Goal: Use online tool/utility: Use online tool/utility

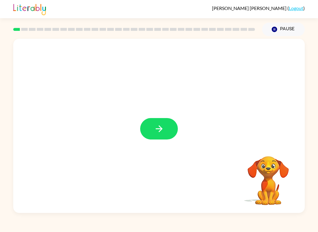
click at [160, 135] on button "button" at bounding box center [159, 128] width 38 height 21
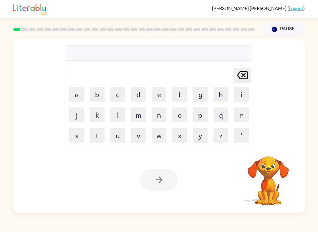
click at [201, 120] on button "p" at bounding box center [200, 115] width 15 height 15
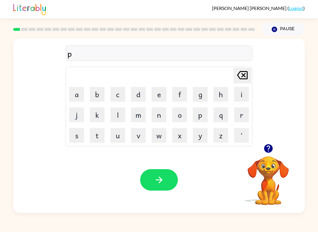
click at [181, 112] on button "o" at bounding box center [179, 115] width 15 height 15
click at [235, 117] on button "r" at bounding box center [241, 115] width 15 height 15
click at [178, 115] on button "o" at bounding box center [179, 115] width 15 height 15
click at [122, 118] on button "l" at bounding box center [117, 115] width 15 height 15
click at [159, 182] on icon "button" at bounding box center [158, 180] width 7 height 7
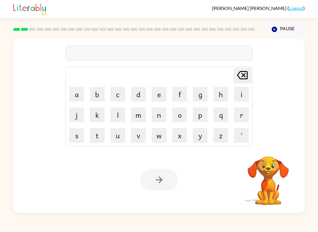
click at [238, 116] on button "r" at bounding box center [241, 115] width 15 height 15
click at [78, 91] on button "a" at bounding box center [76, 94] width 15 height 15
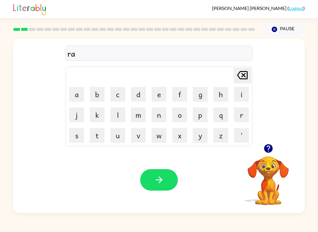
click at [119, 135] on button "u" at bounding box center [117, 135] width 15 height 15
click at [136, 93] on button "d" at bounding box center [138, 94] width 15 height 15
click at [153, 171] on button "button" at bounding box center [159, 179] width 38 height 21
click at [269, 146] on icon "button" at bounding box center [267, 148] width 9 height 9
click at [153, 138] on button "w" at bounding box center [158, 135] width 15 height 15
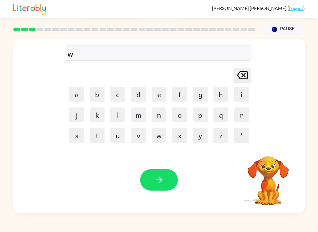
click at [238, 75] on icon "[PERSON_NAME] last character input" at bounding box center [242, 75] width 14 height 14
click at [137, 116] on button "m" at bounding box center [138, 115] width 15 height 15
click at [245, 93] on button "i" at bounding box center [241, 94] width 15 height 15
click at [122, 94] on button "c" at bounding box center [117, 94] width 15 height 15
click at [217, 96] on button "h" at bounding box center [220, 94] width 15 height 15
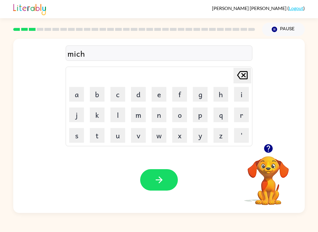
click at [238, 94] on button "i" at bounding box center [241, 94] width 15 height 15
click at [140, 116] on button "m" at bounding box center [138, 115] width 15 height 15
click at [165, 187] on button "button" at bounding box center [159, 179] width 38 height 21
click at [165, 179] on div at bounding box center [159, 179] width 38 height 21
click at [102, 136] on button "t" at bounding box center [97, 135] width 15 height 15
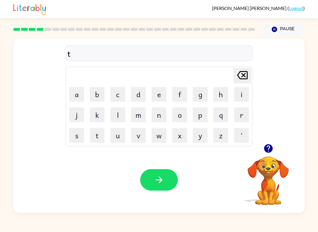
click at [246, 116] on button "r" at bounding box center [241, 115] width 15 height 15
click at [79, 96] on button "a" at bounding box center [76, 94] width 15 height 15
click at [244, 89] on button "i" at bounding box center [241, 94] width 15 height 15
click at [158, 117] on button "n" at bounding box center [158, 115] width 15 height 15
click at [156, 181] on icon "button" at bounding box center [159, 180] width 10 height 10
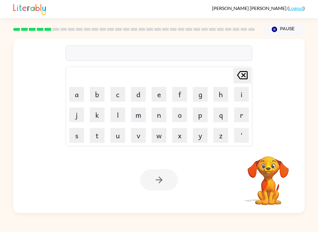
click at [131, 88] on button "d" at bounding box center [138, 94] width 15 height 15
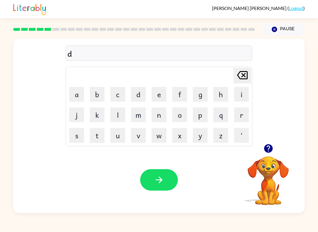
click at [244, 97] on button "i" at bounding box center [241, 94] width 15 height 15
click at [179, 97] on button "f" at bounding box center [179, 94] width 15 height 15
click at [76, 92] on button "a" at bounding box center [76, 94] width 15 height 15
click at [159, 116] on button "n" at bounding box center [158, 115] width 15 height 15
click at [77, 137] on button "s" at bounding box center [76, 135] width 15 height 15
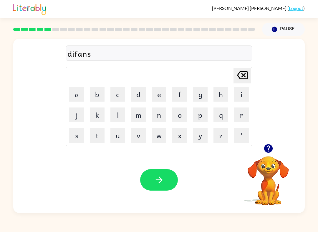
click at [72, 95] on button "a" at bounding box center [76, 94] width 15 height 15
click at [176, 134] on button "x" at bounding box center [179, 135] width 15 height 15
click at [240, 74] on icon "[PERSON_NAME] last character input" at bounding box center [242, 75] width 14 height 14
click at [198, 142] on button "y" at bounding box center [200, 135] width 15 height 15
click at [129, 183] on div "Your browser must support playing .mp4 files to use Literably. Please try using…" at bounding box center [158, 180] width 291 height 66
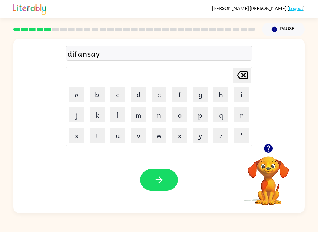
click at [149, 182] on button "button" at bounding box center [159, 179] width 38 height 21
click at [99, 97] on button "b" at bounding box center [97, 94] width 15 height 15
click at [76, 94] on button "a" at bounding box center [76, 94] width 15 height 15
click at [98, 116] on button "k" at bounding box center [97, 115] width 15 height 15
click at [78, 95] on button "a" at bounding box center [76, 94] width 15 height 15
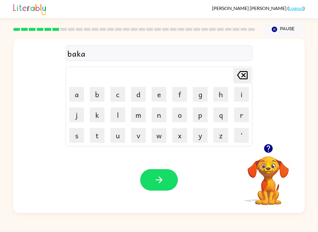
click at [79, 138] on button "s" at bounding box center [76, 135] width 15 height 15
click at [219, 93] on button "h" at bounding box center [220, 94] width 15 height 15
click at [178, 116] on button "o" at bounding box center [179, 115] width 15 height 15
click at [159, 116] on button "n" at bounding box center [158, 115] width 15 height 15
click at [144, 173] on button "button" at bounding box center [159, 179] width 38 height 21
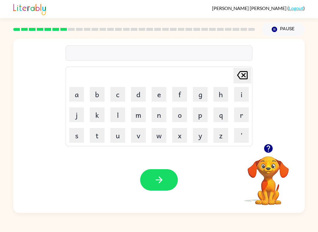
click at [270, 141] on button "button" at bounding box center [268, 148] width 15 height 15
click at [215, 94] on button "h" at bounding box center [220, 94] width 15 height 15
click at [177, 114] on button "o" at bounding box center [179, 115] width 15 height 15
click at [139, 93] on button "d" at bounding box center [138, 94] width 15 height 15
click at [177, 116] on button "o" at bounding box center [179, 115] width 15 height 15
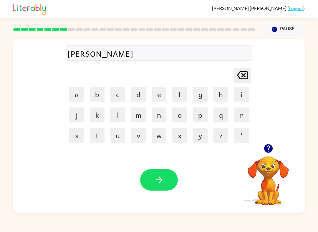
click at [118, 115] on button "l" at bounding box center [117, 115] width 15 height 15
click at [146, 171] on button "button" at bounding box center [159, 179] width 38 height 21
click at [136, 117] on button "m" at bounding box center [138, 115] width 15 height 15
click at [241, 94] on button "i" at bounding box center [241, 94] width 15 height 15
click at [74, 92] on button "a" at bounding box center [76, 94] width 15 height 15
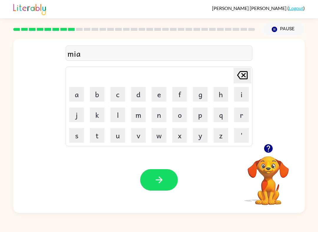
click at [236, 114] on button "r" at bounding box center [241, 115] width 15 height 15
click at [112, 89] on button "c" at bounding box center [117, 94] width 15 height 15
click at [181, 116] on button "o" at bounding box center [179, 115] width 15 height 15
click at [120, 115] on button "l" at bounding box center [117, 115] width 15 height 15
click at [266, 150] on icon "button" at bounding box center [267, 148] width 9 height 9
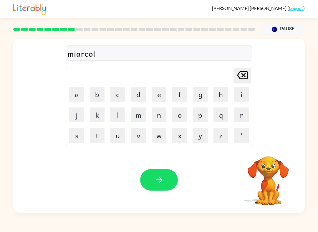
click at [171, 179] on button "button" at bounding box center [159, 179] width 38 height 21
click at [139, 116] on button "m" at bounding box center [138, 115] width 15 height 15
click at [79, 93] on button "a" at bounding box center [76, 94] width 15 height 15
click at [241, 94] on button "i" at bounding box center [241, 94] width 15 height 15
click at [243, 71] on icon "[PERSON_NAME] last character input" at bounding box center [242, 75] width 14 height 14
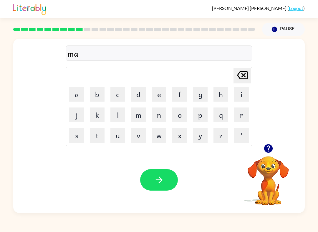
click at [241, 96] on button "i" at bounding box center [241, 94] width 15 height 15
click at [138, 117] on button "m" at bounding box center [138, 115] width 15 height 15
click at [176, 114] on button "o" at bounding box center [179, 115] width 15 height 15
click at [158, 117] on button "n" at bounding box center [158, 115] width 15 height 15
click at [241, 95] on button "i" at bounding box center [241, 94] width 15 height 15
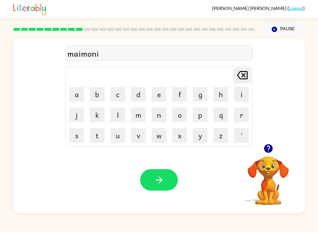
click at [158, 117] on button "n" at bounding box center [158, 115] width 15 height 15
click at [200, 94] on button "g" at bounding box center [200, 94] width 15 height 15
click at [146, 176] on button "button" at bounding box center [159, 179] width 38 height 21
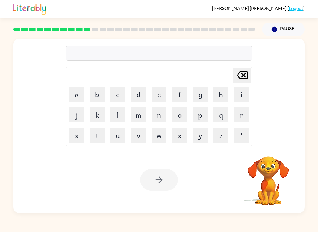
click at [139, 93] on button "d" at bounding box center [138, 94] width 15 height 15
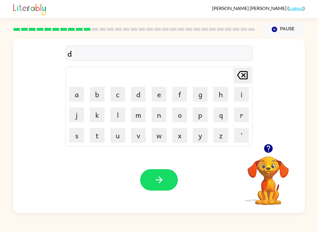
click at [240, 94] on button "i" at bounding box center [241, 94] width 15 height 15
click at [76, 140] on button "s" at bounding box center [76, 135] width 15 height 15
click at [269, 147] on icon "button" at bounding box center [268, 148] width 10 height 10
click at [99, 134] on button "t" at bounding box center [97, 135] width 15 height 15
click at [239, 116] on button "r" at bounding box center [241, 115] width 15 height 15
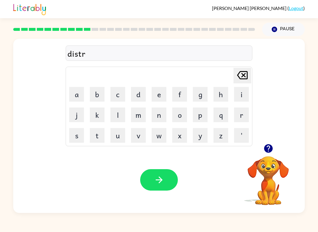
click at [78, 96] on button "a" at bounding box center [76, 94] width 15 height 15
click at [77, 137] on button "s" at bounding box center [76, 135] width 15 height 15
click at [223, 93] on button "h" at bounding box center [220, 94] width 15 height 15
click at [159, 176] on icon "button" at bounding box center [159, 180] width 10 height 10
click at [183, 117] on button "o" at bounding box center [179, 115] width 15 height 15
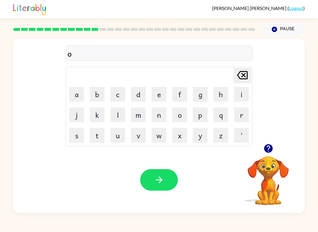
click at [116, 137] on button "u" at bounding box center [117, 135] width 15 height 15
click at [135, 97] on button "d" at bounding box center [138, 94] width 15 height 15
click at [236, 74] on icon "[PERSON_NAME] last character input" at bounding box center [242, 75] width 14 height 14
click at [236, 73] on icon "[PERSON_NAME] last character input" at bounding box center [242, 75] width 14 height 14
click at [238, 74] on icon at bounding box center [242, 75] width 11 height 8
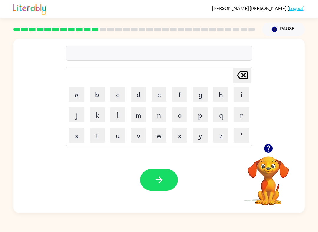
click at [238, 74] on icon "[PERSON_NAME] last character input" at bounding box center [242, 75] width 14 height 14
click at [241, 117] on button "r" at bounding box center [241, 115] width 15 height 15
click at [178, 118] on button "o" at bounding box center [179, 115] width 15 height 15
click at [114, 135] on button "u" at bounding box center [117, 135] width 15 height 15
click at [137, 93] on button "d" at bounding box center [138, 94] width 15 height 15
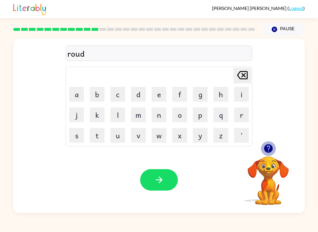
click at [268, 151] on icon "button" at bounding box center [267, 148] width 9 height 9
click at [155, 179] on icon "button" at bounding box center [159, 180] width 10 height 10
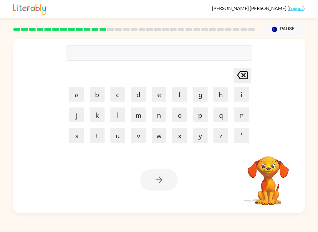
click at [181, 120] on button "o" at bounding box center [179, 115] width 15 height 15
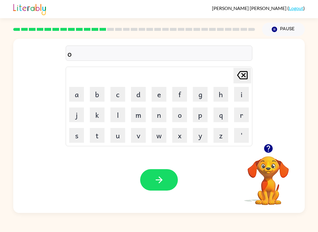
click at [201, 116] on button "p" at bounding box center [200, 115] width 15 height 15
click at [183, 116] on button "o" at bounding box center [179, 115] width 15 height 15
click at [246, 116] on button "r" at bounding box center [241, 115] width 15 height 15
click at [78, 95] on button "a" at bounding box center [76, 94] width 15 height 15
click at [96, 134] on button "t" at bounding box center [97, 135] width 15 height 15
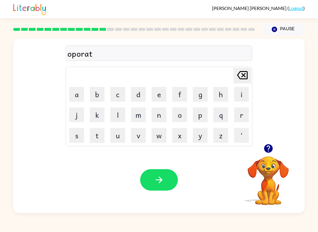
click at [266, 151] on icon "button" at bounding box center [267, 148] width 9 height 9
click at [270, 155] on button "button" at bounding box center [268, 148] width 15 height 15
click at [248, 75] on icon "[PERSON_NAME] last character input" at bounding box center [242, 75] width 14 height 14
click at [241, 72] on icon at bounding box center [242, 75] width 11 height 8
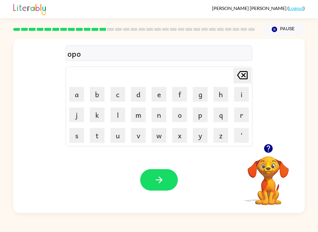
click at [241, 72] on icon at bounding box center [242, 75] width 11 height 8
click at [241, 71] on icon "[PERSON_NAME] last character input" at bounding box center [242, 75] width 14 height 14
click at [201, 119] on button "p" at bounding box center [200, 115] width 15 height 15
click at [237, 115] on button "r" at bounding box center [241, 115] width 15 height 15
click at [77, 94] on button "a" at bounding box center [76, 94] width 15 height 15
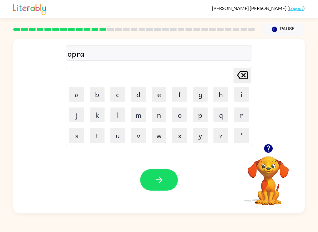
click at [103, 139] on button "t" at bounding box center [97, 135] width 15 height 15
click at [171, 185] on button "button" at bounding box center [159, 179] width 38 height 21
click at [157, 114] on button "n" at bounding box center [158, 115] width 15 height 15
click at [265, 148] on icon "button" at bounding box center [267, 148] width 9 height 9
click at [76, 93] on button "a" at bounding box center [76, 94] width 15 height 15
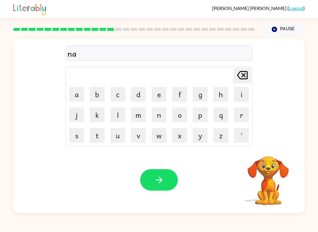
click at [161, 112] on button "n" at bounding box center [158, 115] width 15 height 15
click at [158, 100] on button "e" at bounding box center [158, 94] width 15 height 15
click at [81, 136] on button "s" at bounding box center [76, 135] width 15 height 15
click at [159, 184] on icon "button" at bounding box center [159, 180] width 10 height 10
click at [98, 94] on button "b" at bounding box center [97, 94] width 15 height 15
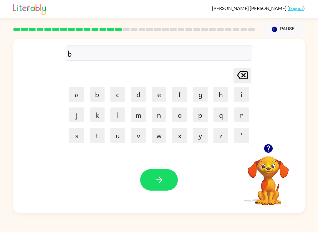
click at [265, 146] on icon "button" at bounding box center [268, 148] width 10 height 10
click at [176, 121] on button "o" at bounding box center [179, 115] width 15 height 15
click at [161, 115] on button "n" at bounding box center [158, 115] width 15 height 15
click at [161, 91] on button "e" at bounding box center [158, 94] width 15 height 15
click at [75, 136] on button "s" at bounding box center [76, 135] width 15 height 15
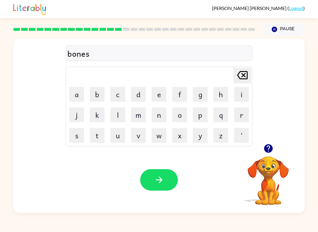
click at [166, 181] on button "button" at bounding box center [159, 179] width 38 height 21
click at [267, 150] on icon "button" at bounding box center [267, 148] width 9 height 9
click at [79, 134] on button "s" at bounding box center [76, 135] width 15 height 15
click at [161, 117] on button "n" at bounding box center [158, 115] width 15 height 15
click at [182, 118] on button "o" at bounding box center [179, 115] width 15 height 15
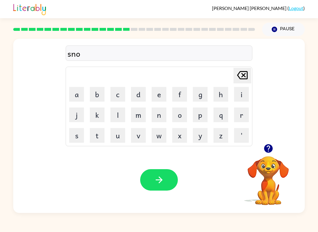
click at [241, 116] on button "r" at bounding box center [241, 115] width 15 height 15
click at [266, 152] on icon "button" at bounding box center [267, 148] width 9 height 9
click at [236, 76] on icon "[PERSON_NAME] last character input" at bounding box center [242, 75] width 14 height 14
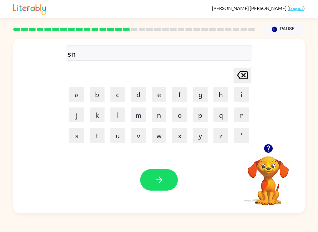
click at [236, 76] on icon "[PERSON_NAME] last character input" at bounding box center [242, 75] width 14 height 14
click at [75, 137] on button "s" at bounding box center [76, 135] width 15 height 15
click at [269, 151] on icon "button" at bounding box center [267, 148] width 9 height 9
click at [116, 138] on button "u" at bounding box center [117, 135] width 15 height 15
click at [177, 117] on button "o" at bounding box center [179, 115] width 15 height 15
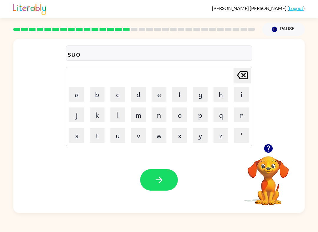
click at [234, 115] on button "r" at bounding box center [241, 115] width 15 height 15
click at [264, 152] on icon "button" at bounding box center [268, 148] width 10 height 10
click at [134, 116] on button "m" at bounding box center [138, 115] width 15 height 15
click at [158, 176] on icon "button" at bounding box center [159, 180] width 10 height 10
click at [264, 151] on icon "button" at bounding box center [268, 148] width 10 height 10
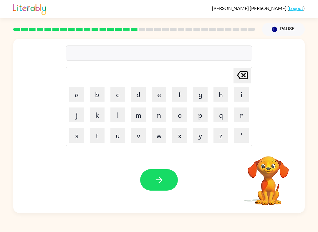
click at [242, 111] on button "r" at bounding box center [241, 115] width 15 height 15
click at [270, 155] on button "button" at bounding box center [268, 148] width 15 height 15
click at [79, 94] on button "a" at bounding box center [76, 94] width 15 height 15
click at [234, 97] on button "i" at bounding box center [241, 94] width 15 height 15
click at [139, 118] on button "m" at bounding box center [138, 115] width 15 height 15
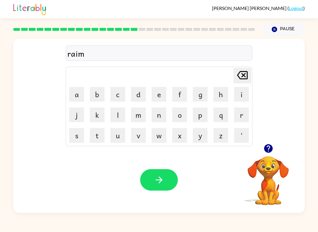
click at [151, 180] on button "button" at bounding box center [159, 179] width 38 height 21
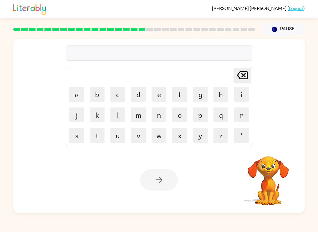
click at [100, 97] on button "b" at bounding box center [97, 94] width 15 height 15
click at [238, 119] on button "r" at bounding box center [241, 115] width 15 height 15
click at [236, 94] on button "i" at bounding box center [241, 94] width 15 height 15
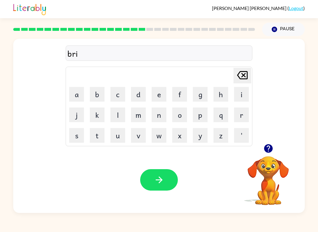
click at [140, 115] on button "m" at bounding box center [138, 115] width 15 height 15
click at [239, 94] on button "i" at bounding box center [241, 94] width 15 height 15
click at [161, 117] on button "n" at bounding box center [158, 115] width 15 height 15
click at [151, 174] on button "button" at bounding box center [159, 179] width 38 height 21
click at [246, 96] on button "i" at bounding box center [241, 94] width 15 height 15
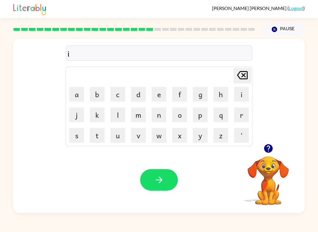
click at [303, 51] on div "i [PERSON_NAME] last character input a b c d e f g h i j k l m n o p q r s t u …" at bounding box center [158, 91] width 291 height 105
click at [96, 116] on button "k" at bounding box center [97, 115] width 15 height 15
click at [244, 96] on button "i" at bounding box center [241, 94] width 15 height 15
click at [263, 146] on icon "button" at bounding box center [268, 148] width 10 height 10
click at [244, 73] on icon "[PERSON_NAME] last character input" at bounding box center [242, 75] width 14 height 14
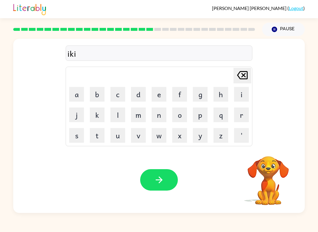
click at [244, 73] on icon "[PERSON_NAME] last character input" at bounding box center [242, 75] width 14 height 14
click at [244, 76] on icon at bounding box center [242, 75] width 11 height 8
click at [242, 112] on button "r" at bounding box center [241, 115] width 15 height 15
click at [243, 94] on button "i" at bounding box center [241, 94] width 15 height 15
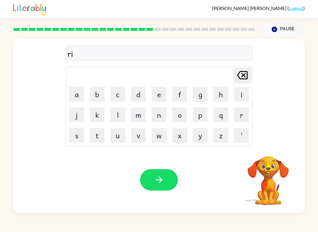
click at [80, 137] on button "s" at bounding box center [76, 135] width 15 height 15
click at [97, 117] on button "k" at bounding box center [97, 115] width 15 height 15
click at [240, 99] on button "i" at bounding box center [241, 94] width 15 height 15
click at [157, 95] on button "e" at bounding box center [158, 94] width 15 height 15
click at [97, 138] on button "t" at bounding box center [97, 135] width 15 height 15
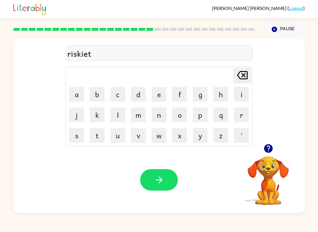
click at [152, 188] on button "button" at bounding box center [159, 179] width 38 height 21
click at [267, 148] on icon "button" at bounding box center [267, 148] width 9 height 9
click at [80, 96] on button "a" at bounding box center [76, 94] width 15 height 15
click at [241, 118] on button "r" at bounding box center [241, 115] width 15 height 15
click at [98, 139] on button "t" at bounding box center [97, 135] width 15 height 15
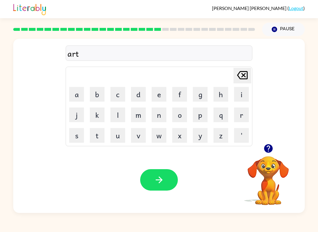
click at [264, 148] on icon "button" at bounding box center [268, 148] width 10 height 10
click at [242, 114] on button "r" at bounding box center [241, 115] width 15 height 15
click at [162, 96] on button "e" at bounding box center [158, 94] width 15 height 15
click at [80, 92] on button "a" at bounding box center [76, 94] width 15 height 15
click at [153, 191] on button "button" at bounding box center [159, 179] width 38 height 21
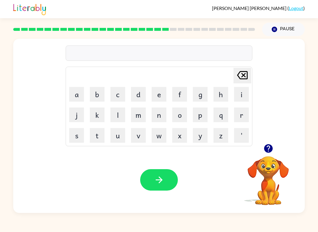
click at [178, 94] on button "f" at bounding box center [179, 94] width 15 height 15
click at [181, 116] on button "o" at bounding box center [179, 115] width 15 height 15
click at [118, 116] on button "l" at bounding box center [117, 115] width 15 height 15
click at [180, 118] on button "o" at bounding box center [179, 115] width 15 height 15
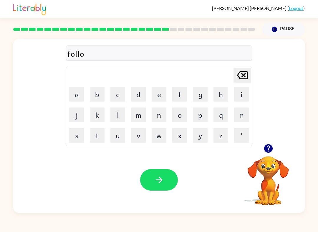
click at [152, 177] on button "button" at bounding box center [159, 179] width 38 height 21
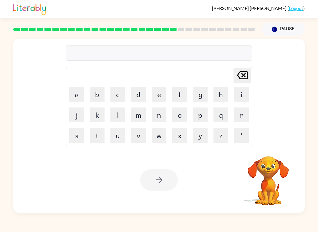
click at [82, 138] on button "s" at bounding box center [76, 135] width 15 height 15
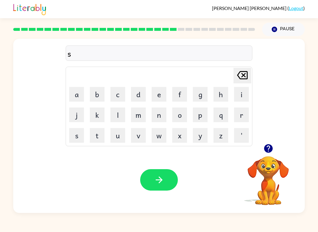
click at [157, 86] on td "e" at bounding box center [159, 94] width 20 height 20
click at [157, 92] on button "e" at bounding box center [158, 94] width 15 height 15
click at [157, 116] on button "n" at bounding box center [158, 115] width 15 height 15
click at [96, 139] on button "t" at bounding box center [97, 135] width 15 height 15
click at [266, 147] on icon "button" at bounding box center [267, 148] width 9 height 9
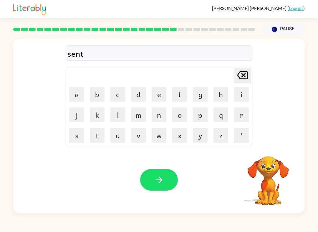
click at [156, 96] on button "e" at bounding box center [158, 94] width 15 height 15
click at [204, 116] on button "p" at bounding box center [200, 115] width 15 height 15
click at [242, 89] on button "i" at bounding box center [241, 94] width 15 height 15
click at [162, 116] on button "n" at bounding box center [158, 115] width 15 height 15
click at [151, 178] on button "button" at bounding box center [159, 179] width 38 height 21
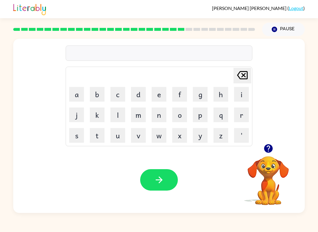
click at [79, 142] on button "s" at bounding box center [76, 135] width 15 height 15
click at [117, 140] on button "u" at bounding box center [117, 135] width 15 height 15
click at [80, 138] on button "s" at bounding box center [76, 135] width 15 height 15
click at [269, 148] on icon "button" at bounding box center [268, 148] width 10 height 10
click at [99, 137] on button "t" at bounding box center [97, 135] width 15 height 15
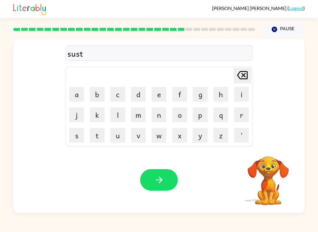
click at [73, 94] on button "a" at bounding box center [76, 94] width 15 height 15
click at [158, 112] on button "n" at bounding box center [158, 115] width 15 height 15
click at [156, 177] on icon "button" at bounding box center [159, 180] width 10 height 10
click at [265, 145] on icon "button" at bounding box center [268, 148] width 10 height 10
click at [178, 90] on button "f" at bounding box center [179, 94] width 15 height 15
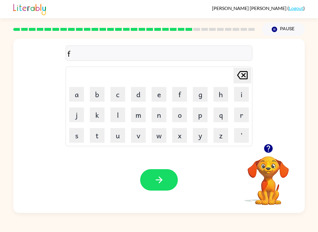
click at [176, 109] on button "o" at bounding box center [179, 115] width 15 height 15
click at [241, 115] on button "r" at bounding box center [241, 115] width 15 height 15
click at [196, 90] on button "g" at bounding box center [200, 94] width 15 height 15
click at [267, 143] on button "button" at bounding box center [268, 148] width 15 height 15
click at [181, 113] on button "o" at bounding box center [179, 115] width 15 height 15
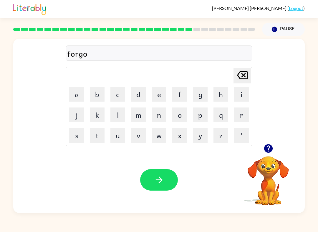
click at [224, 117] on button "q" at bounding box center [220, 115] width 15 height 15
click at [238, 74] on icon "[PERSON_NAME] last character input" at bounding box center [242, 75] width 14 height 14
click at [242, 114] on button "r" at bounding box center [241, 115] width 15 height 15
click at [199, 89] on button "g" at bounding box center [200, 94] width 15 height 15
click at [182, 114] on button "o" at bounding box center [179, 115] width 15 height 15
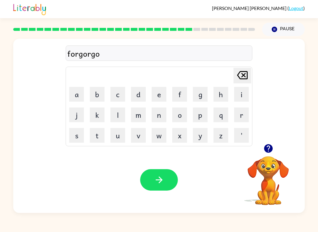
click at [263, 144] on icon "button" at bounding box center [268, 148] width 10 height 10
click at [243, 76] on icon at bounding box center [242, 75] width 11 height 8
click at [242, 76] on icon at bounding box center [242, 75] width 11 height 8
click at [240, 74] on icon "[PERSON_NAME] last character input" at bounding box center [242, 75] width 14 height 14
click at [155, 178] on icon "button" at bounding box center [159, 180] width 10 height 10
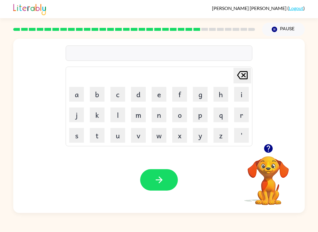
click at [244, 116] on button "r" at bounding box center [241, 115] width 15 height 15
click at [268, 149] on icon "button" at bounding box center [268, 148] width 10 height 10
click at [180, 121] on button "o" at bounding box center [179, 115] width 15 height 15
click at [115, 119] on button "l" at bounding box center [117, 115] width 15 height 15
click at [77, 96] on button "a" at bounding box center [76, 94] width 15 height 15
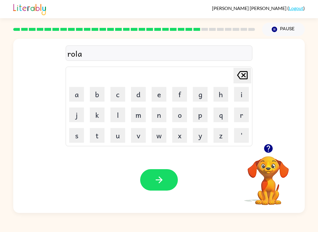
click at [273, 150] on icon "button" at bounding box center [268, 148] width 10 height 10
click at [141, 95] on button "d" at bounding box center [138, 94] width 15 height 15
click at [75, 94] on button "a" at bounding box center [76, 94] width 15 height 15
click at [200, 135] on button "y" at bounding box center [200, 135] width 15 height 15
click at [160, 186] on button "button" at bounding box center [159, 179] width 38 height 21
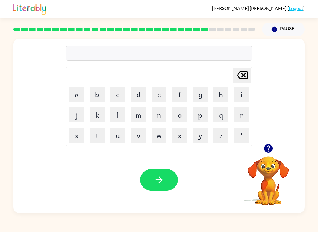
click at [199, 94] on button "g" at bounding box center [200, 94] width 15 height 15
click at [120, 115] on button "l" at bounding box center [117, 115] width 15 height 15
click at [76, 96] on button "a" at bounding box center [76, 94] width 15 height 15
click at [270, 150] on icon "button" at bounding box center [267, 148] width 9 height 9
click at [268, 148] on icon "button" at bounding box center [268, 148] width 10 height 10
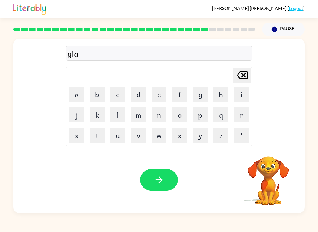
click at [268, 148] on video "Your browser must support playing .mp4 files to use Literably. Please try using…" at bounding box center [267, 176] width 59 height 59
click at [271, 150] on video "Your browser must support playing .mp4 files to use Literably. Please try using…" at bounding box center [267, 176] width 59 height 59
click at [243, 75] on icon at bounding box center [242, 75] width 11 height 8
click at [74, 93] on button "a" at bounding box center [76, 94] width 15 height 15
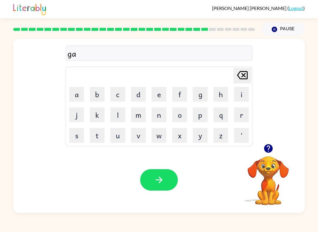
click at [95, 98] on button "b" at bounding box center [97, 94] width 15 height 15
click at [117, 114] on button "l" at bounding box center [117, 115] width 15 height 15
click at [157, 92] on button "e" at bounding box center [158, 94] width 15 height 15
click at [158, 116] on button "n" at bounding box center [158, 115] width 15 height 15
click at [266, 150] on icon "button" at bounding box center [267, 148] width 9 height 9
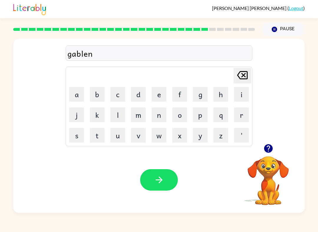
click at [265, 145] on icon "button" at bounding box center [268, 148] width 10 height 10
click at [165, 172] on button "button" at bounding box center [159, 179] width 38 height 21
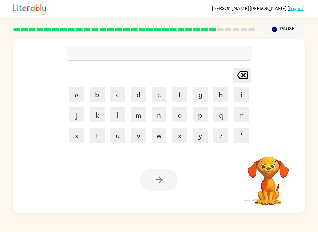
click at [157, 113] on button "n" at bounding box center [158, 115] width 15 height 15
click at [243, 74] on icon "[PERSON_NAME] last character input" at bounding box center [242, 75] width 14 height 14
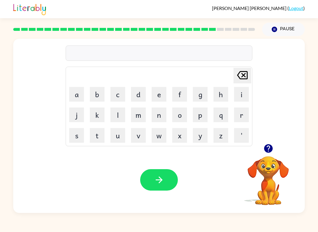
click at [271, 153] on icon "button" at bounding box center [268, 148] width 10 height 10
click at [161, 115] on button "n" at bounding box center [158, 115] width 15 height 15
click at [123, 138] on button "u" at bounding box center [117, 135] width 15 height 15
click at [135, 117] on button "m" at bounding box center [138, 115] width 15 height 15
click at [268, 146] on icon "button" at bounding box center [267, 148] width 9 height 9
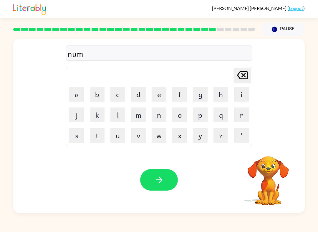
click at [95, 96] on button "b" at bounding box center [97, 94] width 15 height 15
click at [158, 101] on button "e" at bounding box center [158, 94] width 15 height 15
click at [240, 120] on button "r" at bounding box center [241, 115] width 15 height 15
click at [119, 91] on button "c" at bounding box center [117, 94] width 15 height 15
click at [263, 149] on icon "button" at bounding box center [268, 148] width 10 height 10
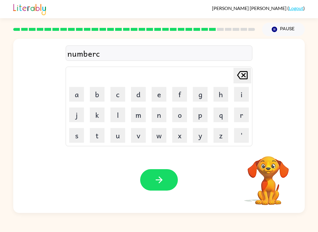
click at [226, 96] on button "h" at bounding box center [220, 94] width 15 height 15
click at [76, 94] on button "a" at bounding box center [76, 94] width 15 height 15
click at [101, 116] on button "k" at bounding box center [97, 115] width 15 height 15
click at [158, 177] on icon "button" at bounding box center [159, 180] width 10 height 10
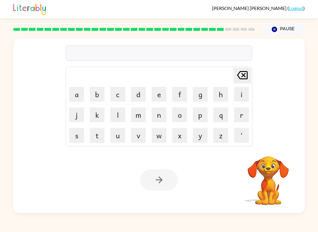
click at [201, 119] on button "p" at bounding box center [200, 115] width 15 height 15
click at [241, 94] on button "i" at bounding box center [241, 94] width 15 height 15
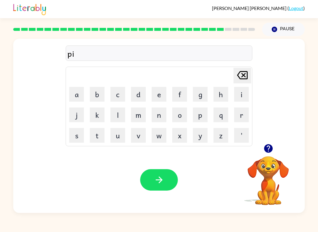
click at [270, 153] on icon "button" at bounding box center [268, 148] width 10 height 10
click at [243, 112] on button "r" at bounding box center [241, 115] width 15 height 15
click at [269, 144] on icon "button" at bounding box center [268, 148] width 10 height 10
click at [75, 135] on button "s" at bounding box center [76, 135] width 15 height 15
click at [156, 96] on button "e" at bounding box center [158, 94] width 15 height 15
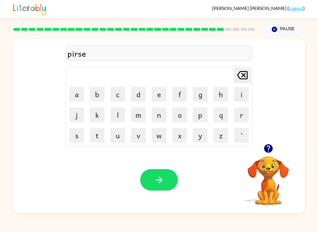
click at [156, 182] on icon "button" at bounding box center [159, 180] width 10 height 10
click at [269, 144] on icon "button" at bounding box center [268, 148] width 10 height 10
click at [97, 138] on button "t" at bounding box center [97, 135] width 15 height 15
click at [218, 92] on button "h" at bounding box center [220, 94] width 15 height 15
click at [244, 88] on button "i" at bounding box center [241, 94] width 15 height 15
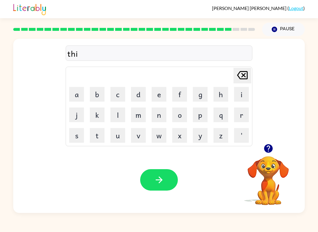
click at [161, 121] on button "n" at bounding box center [158, 115] width 15 height 15
click at [96, 116] on button "k" at bounding box center [97, 115] width 15 height 15
click at [269, 151] on icon "button" at bounding box center [267, 148] width 9 height 9
click at [156, 176] on icon "button" at bounding box center [159, 180] width 10 height 10
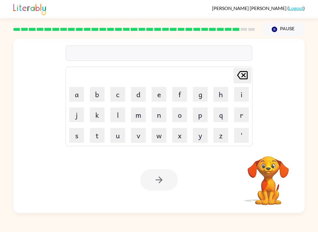
click at [78, 136] on button "s" at bounding box center [76, 135] width 15 height 15
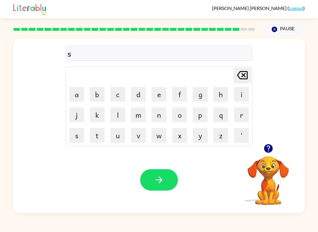
click at [184, 114] on button "o" at bounding box center [179, 115] width 15 height 15
click at [122, 112] on button "l" at bounding box center [117, 115] width 15 height 15
click at [271, 152] on icon "button" at bounding box center [268, 148] width 10 height 10
click at [268, 149] on icon "button" at bounding box center [268, 148] width 10 height 10
click at [97, 96] on button "b" at bounding box center [97, 94] width 15 height 15
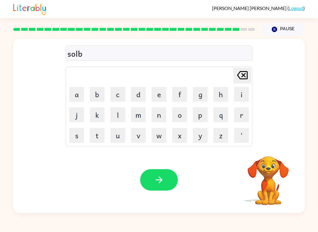
click at [156, 94] on button "e" at bounding box center [158, 94] width 15 height 15
click at [235, 115] on button "r" at bounding box center [241, 115] width 15 height 15
click at [99, 98] on button "b" at bounding box center [97, 94] width 15 height 15
click at [160, 97] on button "e" at bounding box center [158, 94] width 15 height 15
click at [240, 115] on button "r" at bounding box center [241, 115] width 15 height 15
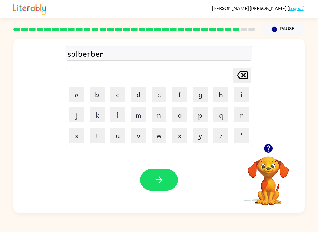
click at [154, 186] on button "button" at bounding box center [159, 179] width 38 height 21
click at [161, 117] on button "n" at bounding box center [158, 115] width 15 height 15
click at [79, 96] on button "a" at bounding box center [76, 94] width 15 height 15
click at [267, 150] on icon "button" at bounding box center [267, 148] width 9 height 9
click at [246, 76] on icon "[PERSON_NAME] last character input" at bounding box center [242, 75] width 14 height 14
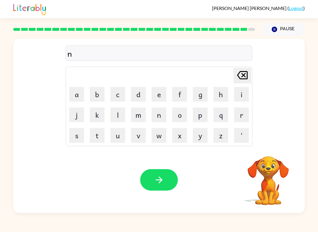
click at [242, 75] on icon "[PERSON_NAME] last character input" at bounding box center [242, 75] width 14 height 14
click at [79, 95] on button "a" at bounding box center [76, 94] width 15 height 15
click at [161, 116] on button "n" at bounding box center [158, 115] width 15 height 15
click at [78, 97] on button "a" at bounding box center [76, 94] width 15 height 15
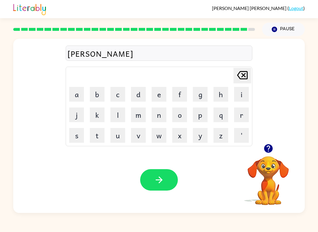
click at [178, 97] on button "f" at bounding box center [179, 94] width 15 height 15
click at [238, 116] on button "r" at bounding box center [241, 115] width 15 height 15
click at [159, 96] on button "e" at bounding box center [158, 94] width 15 height 15
click at [239, 81] on icon "[PERSON_NAME] last character input" at bounding box center [242, 75] width 14 height 14
click at [76, 94] on button "a" at bounding box center [76, 94] width 15 height 15
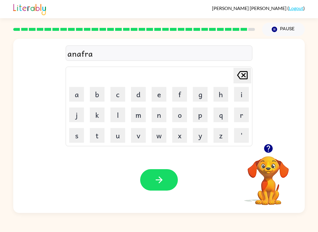
click at [240, 97] on button "i" at bounding box center [241, 94] width 15 height 15
click at [172, 176] on button "button" at bounding box center [159, 179] width 38 height 21
